Goal: Task Accomplishment & Management: Manage account settings

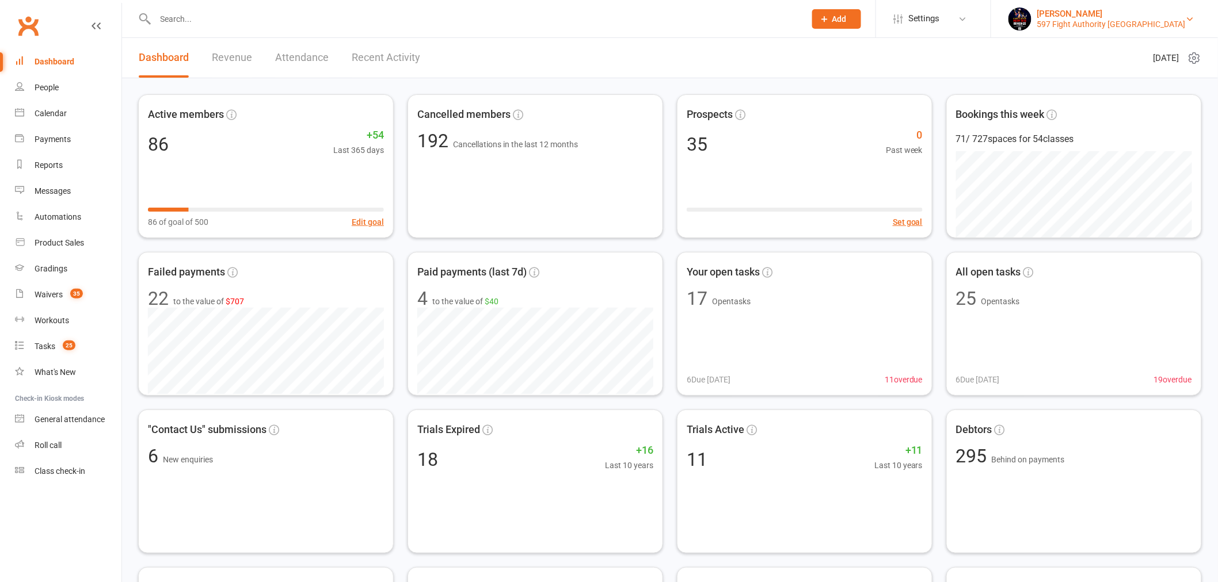
click at [1113, 24] on div "597 Fight Authority [GEOGRAPHIC_DATA]" at bounding box center [1111, 24] width 148 height 10
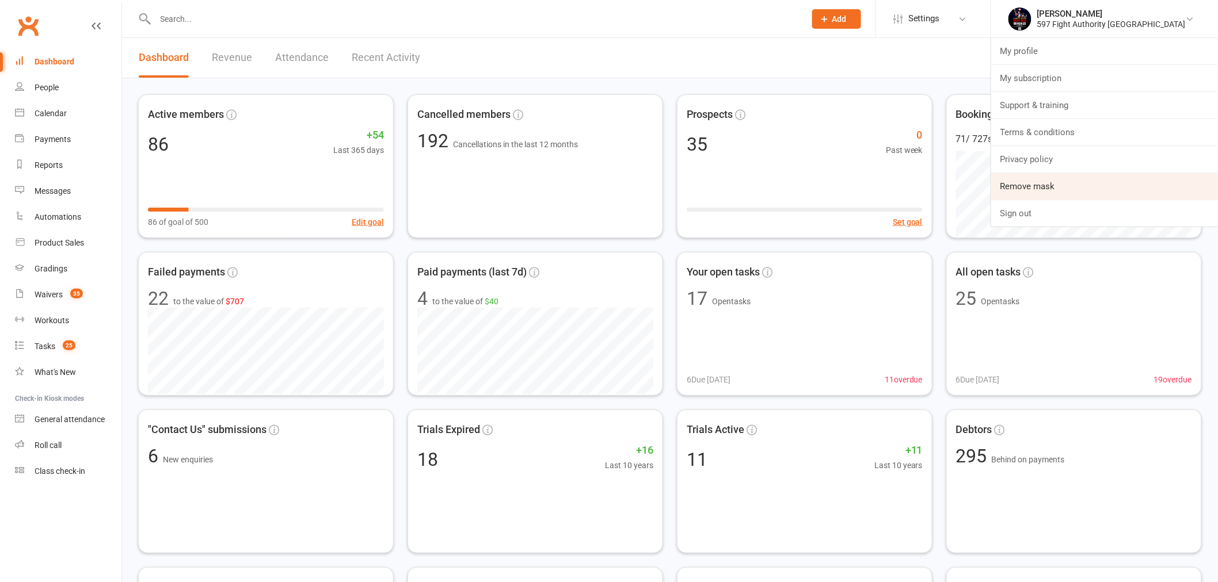
click at [1100, 192] on link "Remove mask" at bounding box center [1104, 186] width 227 height 26
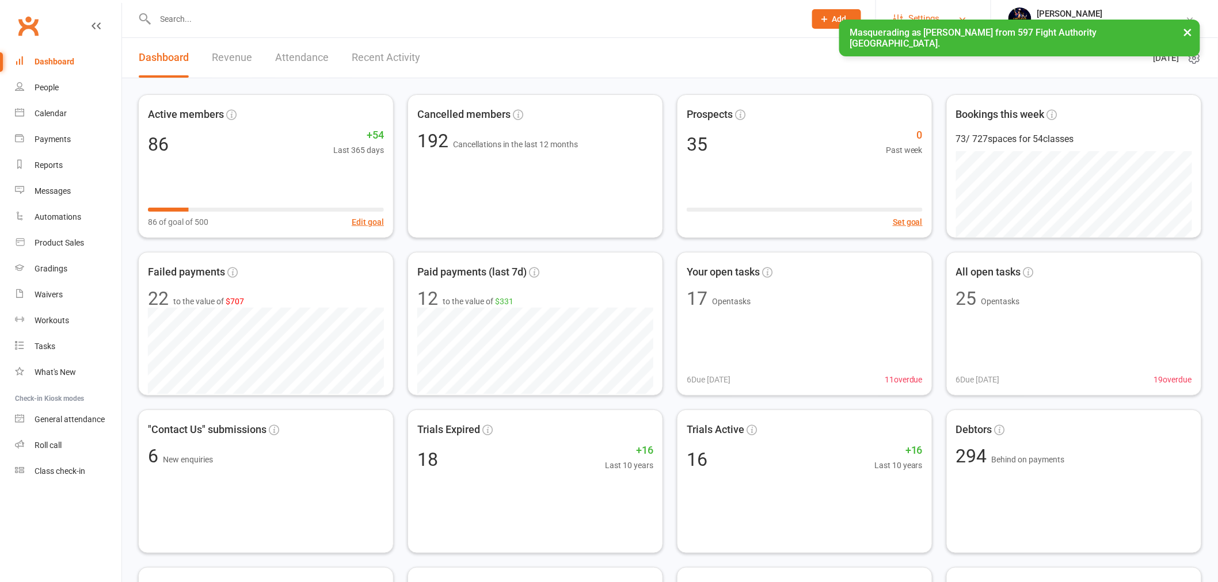
click at [940, 6] on span "Settings" at bounding box center [924, 19] width 32 height 26
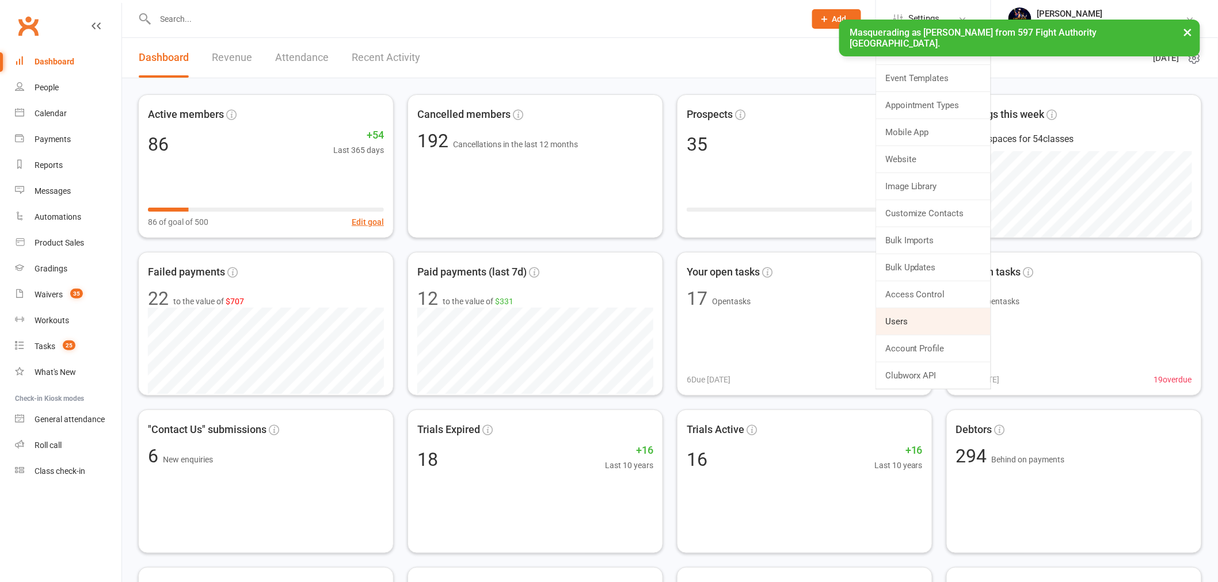
click at [962, 321] on link "Users" at bounding box center [933, 321] width 115 height 26
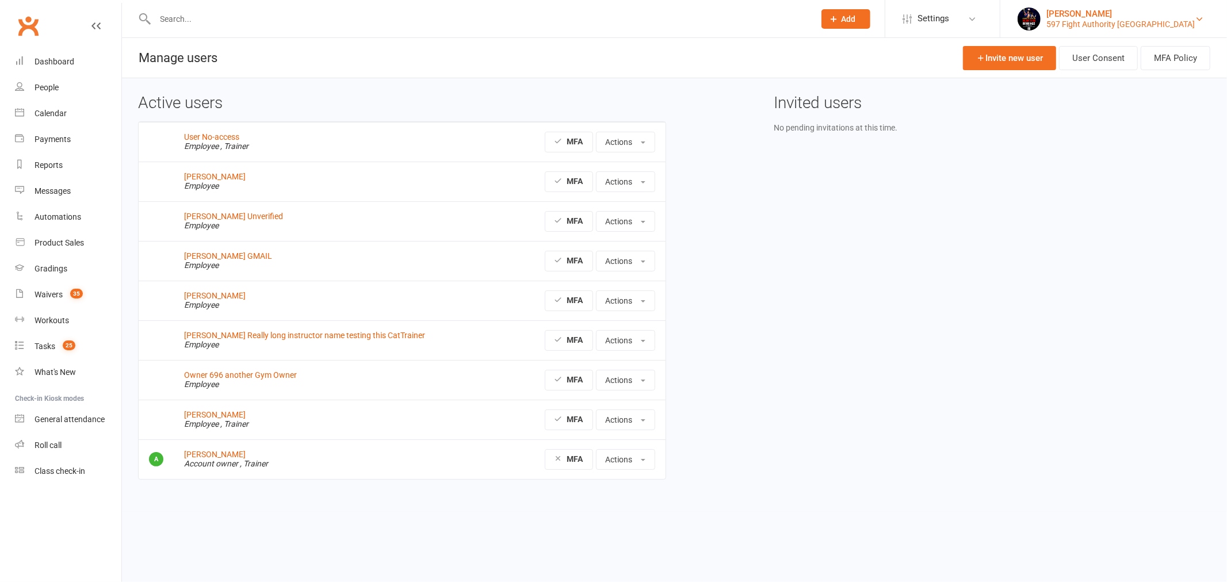
click at [1136, 13] on div "[PERSON_NAME]" at bounding box center [1121, 14] width 148 height 10
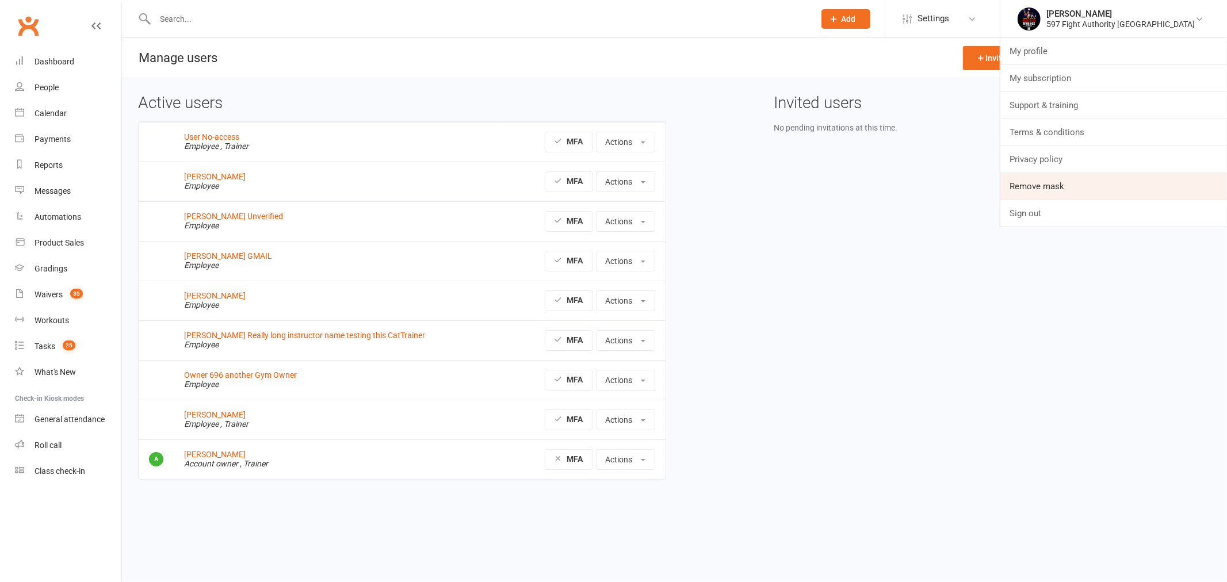
click at [1107, 185] on link "Remove mask" at bounding box center [1114, 186] width 227 height 26
